Goal: Transaction & Acquisition: Subscribe to service/newsletter

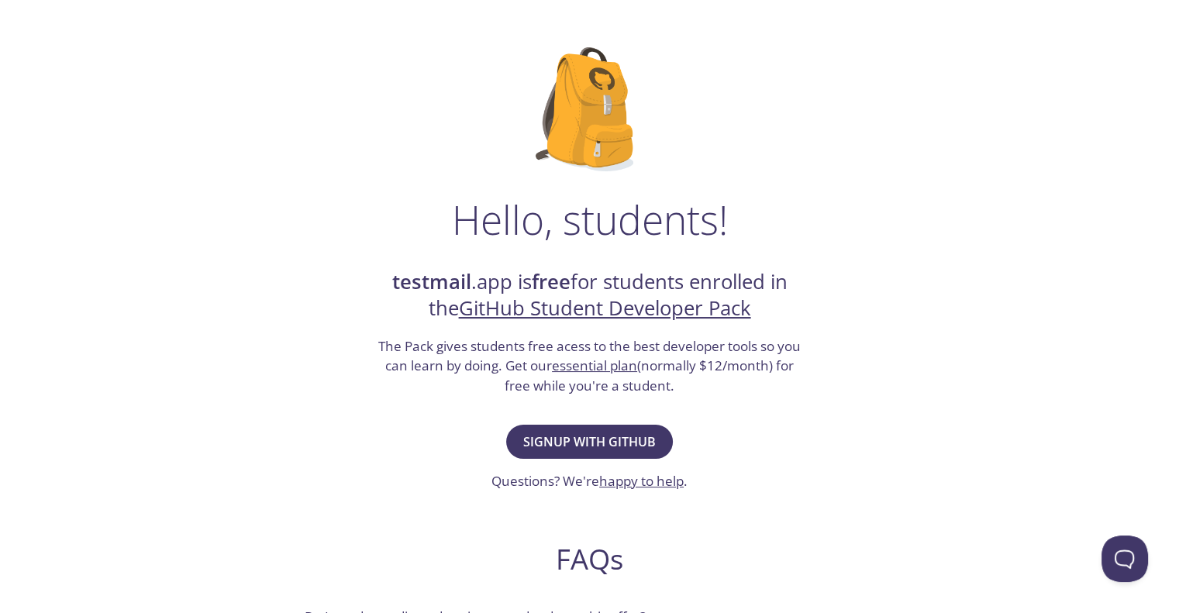
scroll to position [71, 0]
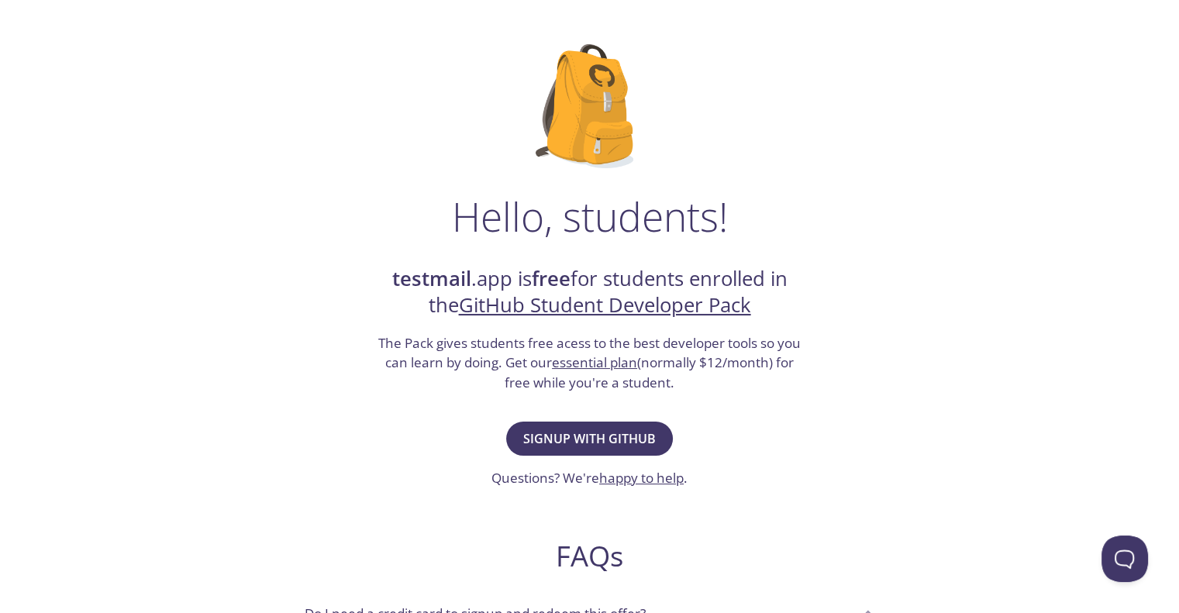
click at [550, 413] on div "Hello, students! testmail .app is free for students enrolled in the GitHub Stud…" at bounding box center [590, 492] width 757 height 946
click at [570, 444] on span "Signup with GitHub" at bounding box center [589, 439] width 133 height 22
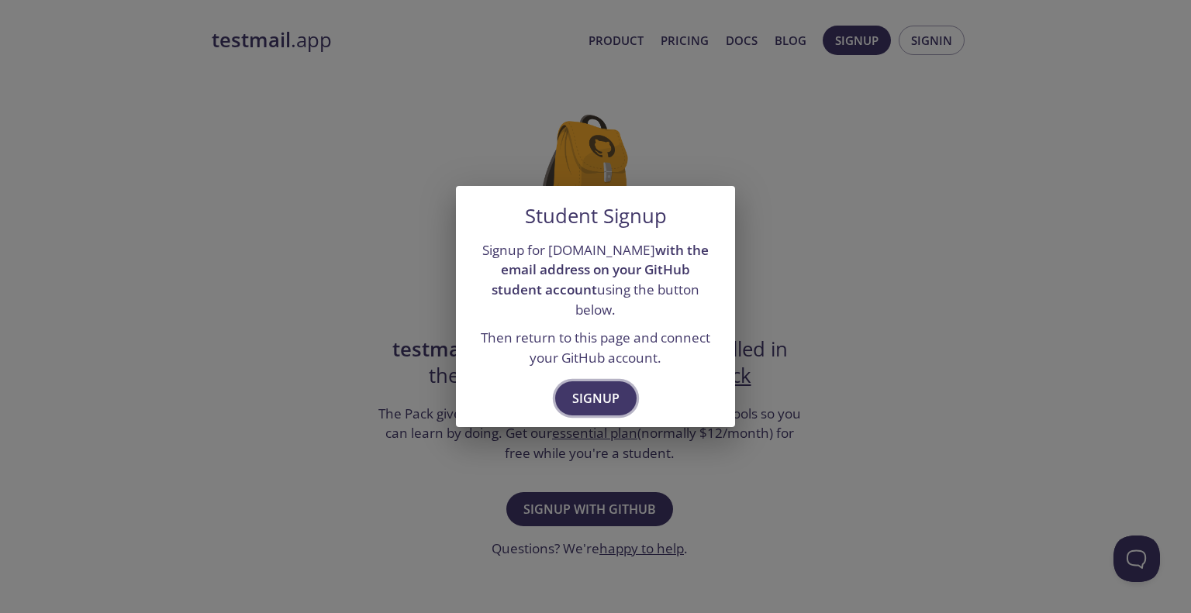
click at [581, 388] on span "Signup" at bounding box center [595, 399] width 47 height 22
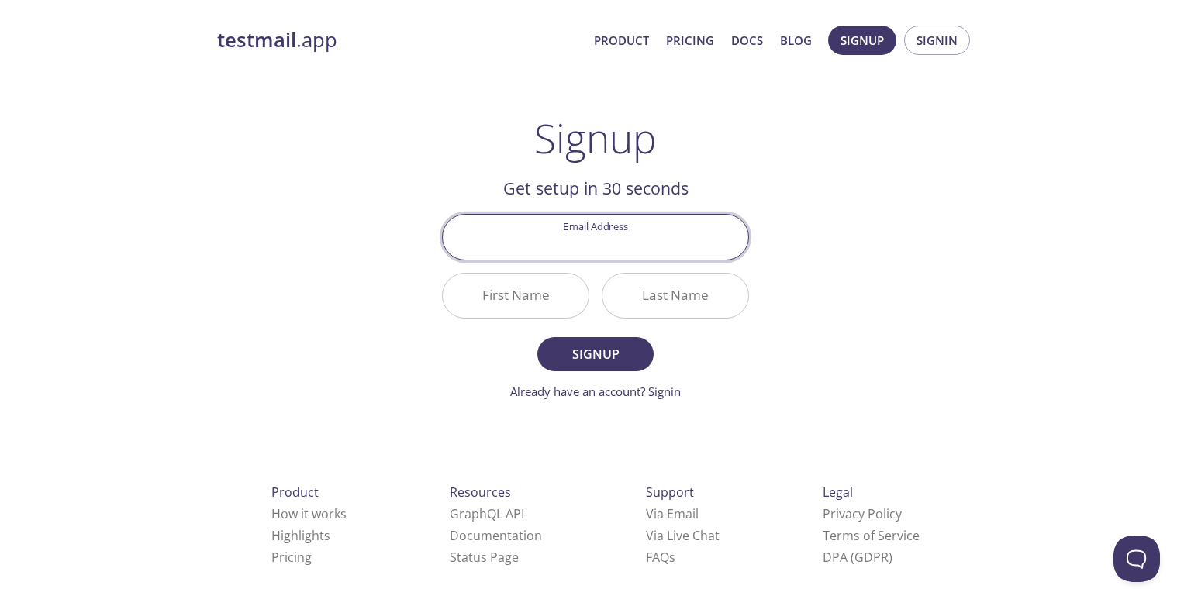
click at [624, 230] on input "Email Address" at bounding box center [595, 237] width 305 height 44
type input "[EMAIL_ADDRESS][DOMAIN_NAME]"
click at [541, 300] on input "First Name" at bounding box center [516, 296] width 146 height 44
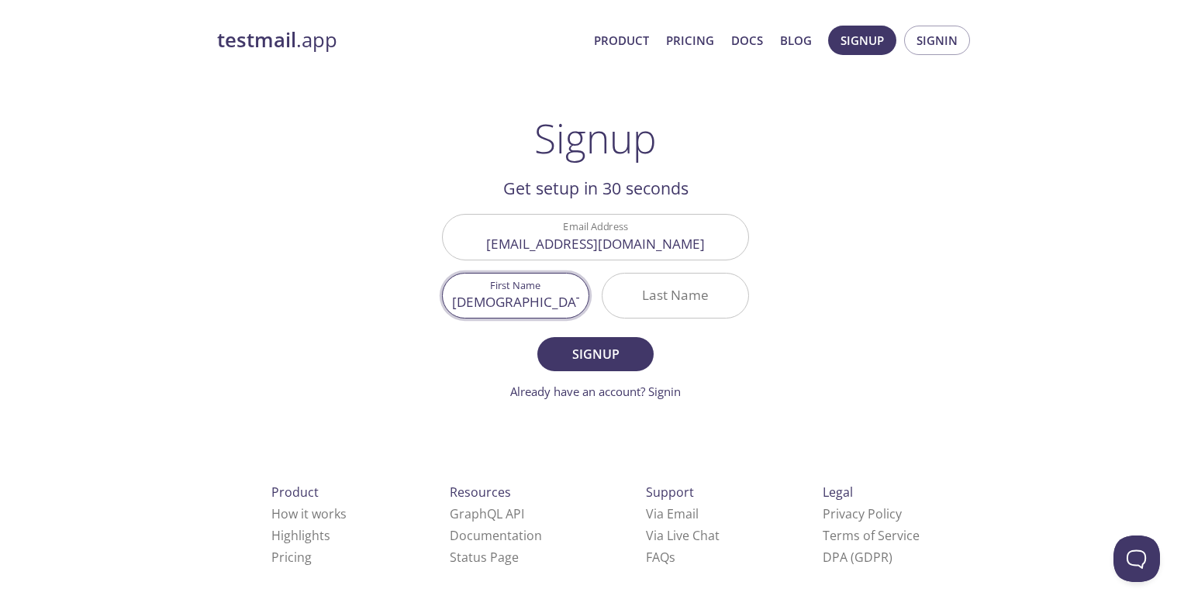
type input "[DEMOGRAPHIC_DATA]"
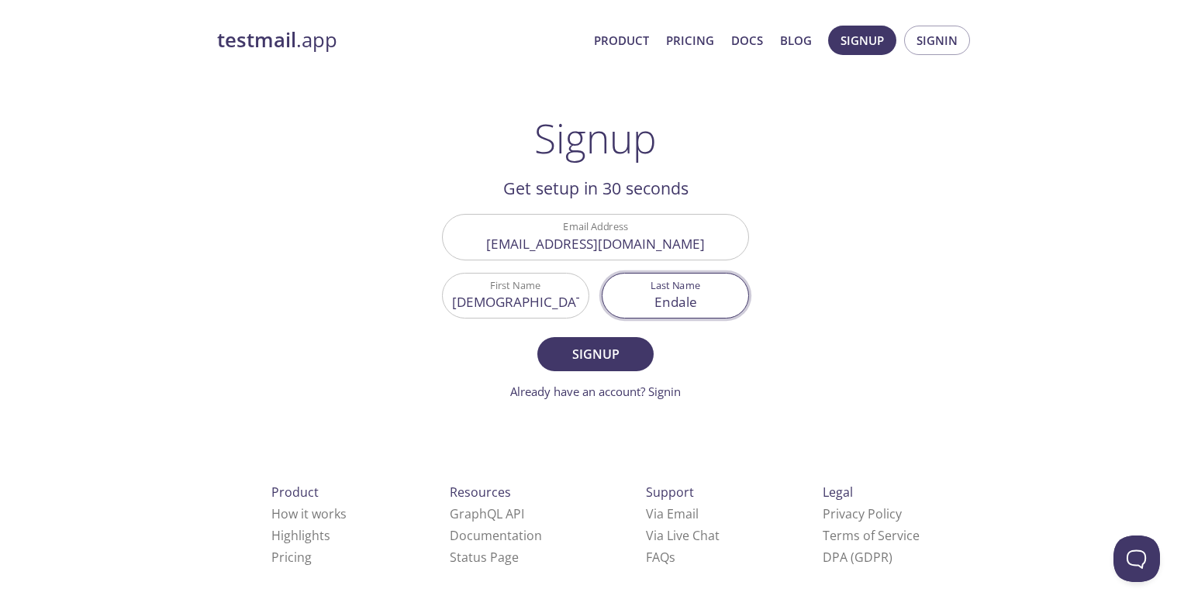
type input "Endale"
click at [537, 337] on button "Signup" at bounding box center [595, 354] width 116 height 34
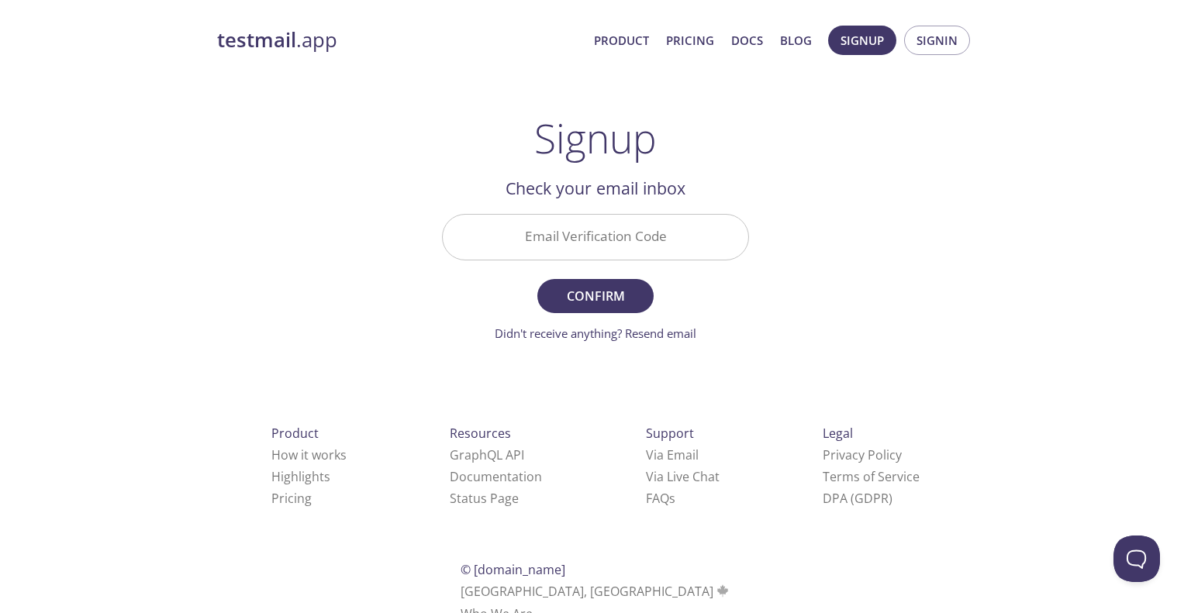
click at [608, 248] on input "Email Verification Code" at bounding box center [595, 237] width 305 height 44
click at [793, 226] on div "testmail .app Product Pricing Docs Blog Signup Signin Signup Get setup in 30 se…" at bounding box center [595, 342] width 794 height 653
click at [622, 326] on link "Didn't receive anything? Resend email" at bounding box center [596, 334] width 202 height 16
click at [632, 226] on input "Email Verification Code" at bounding box center [595, 237] width 305 height 44
paste input "DC52ZA9"
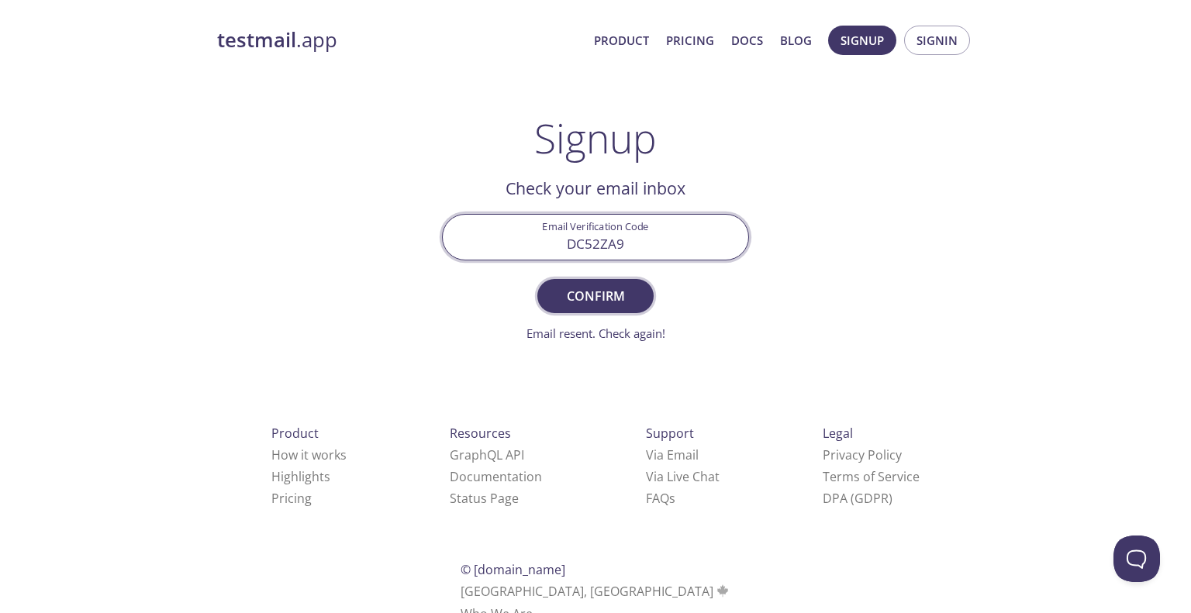
type input "DC52ZA9"
click at [583, 291] on span "Confirm" at bounding box center [595, 296] width 82 height 22
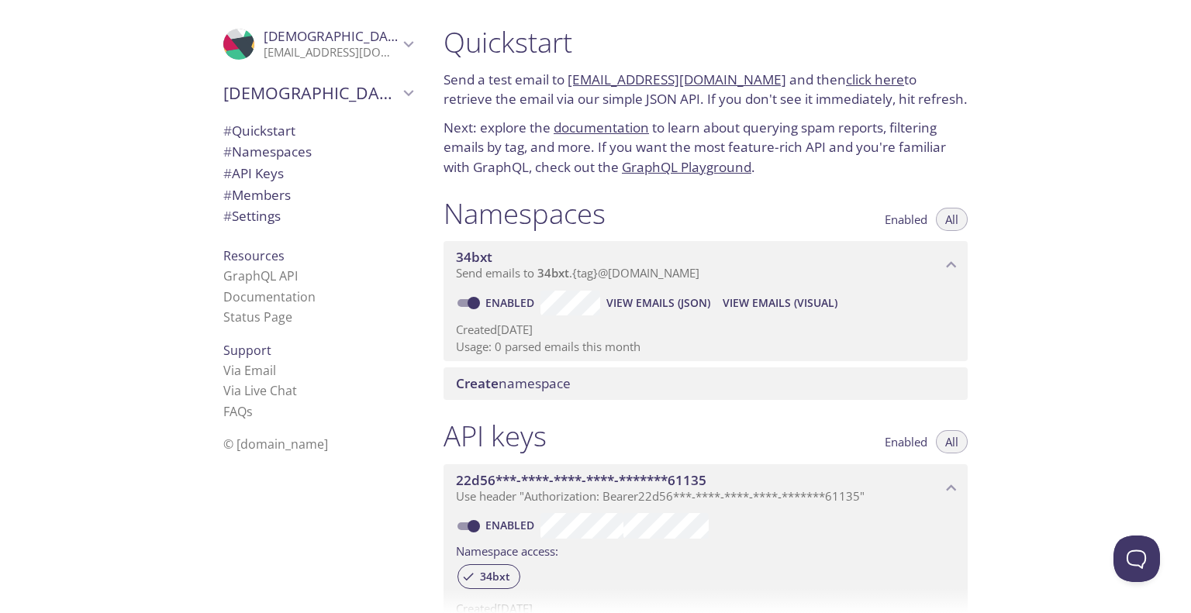
click at [710, 260] on span "34bxt" at bounding box center [698, 257] width 485 height 17
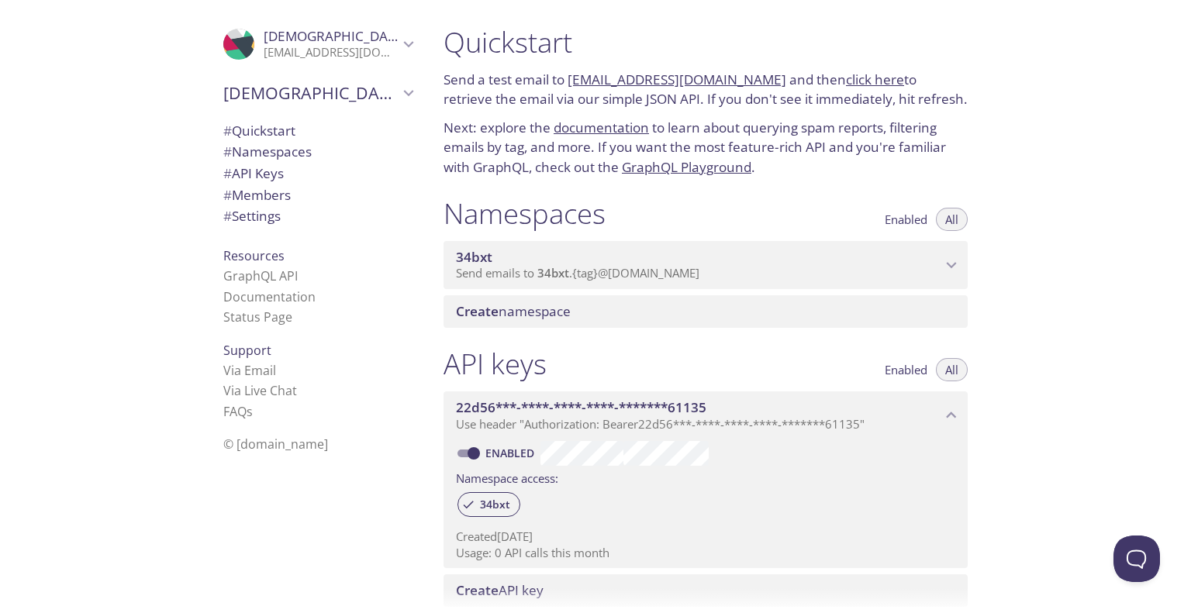
click at [710, 260] on span "34bxt" at bounding box center [698, 257] width 485 height 17
